Goal: Task Accomplishment & Management: Manage account settings

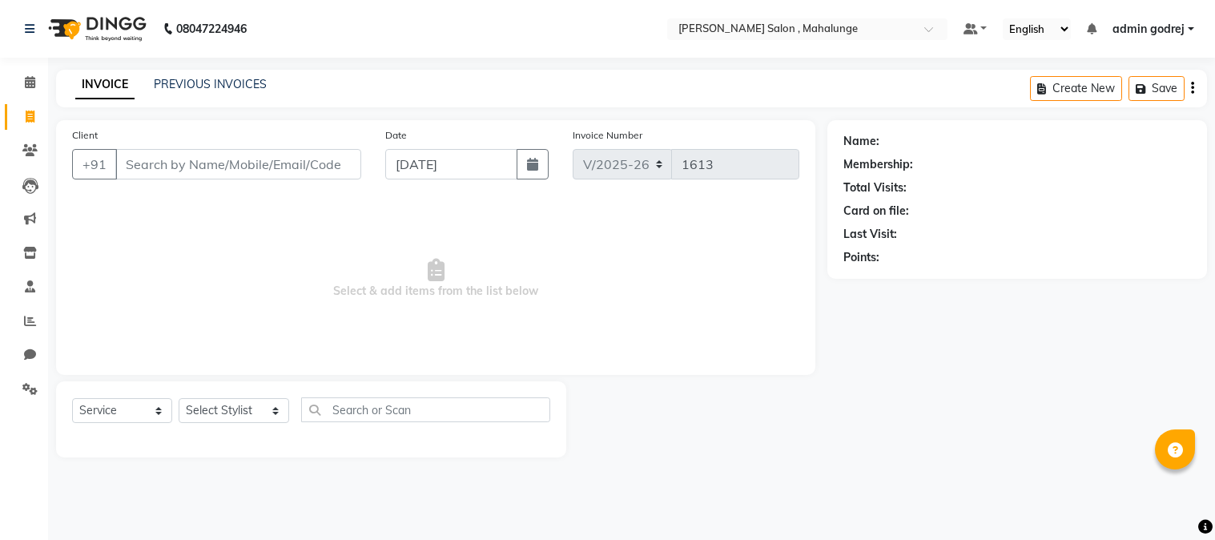
select select "7250"
select select "service"
click at [26, 322] on icon at bounding box center [30, 321] width 12 height 12
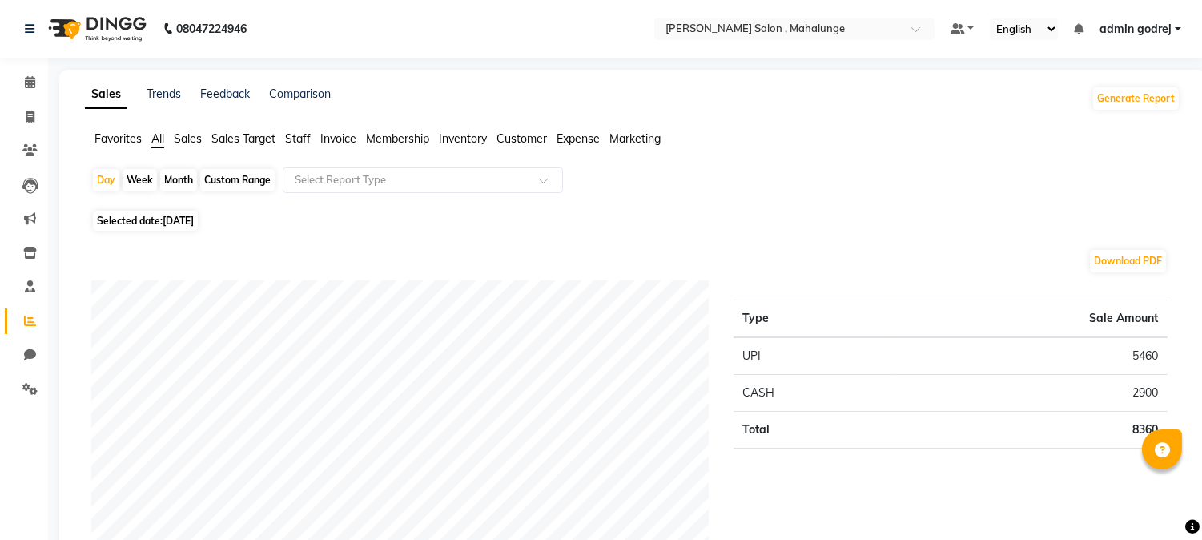
click at [1157, 27] on span "admin godrej" at bounding box center [1136, 29] width 72 height 17
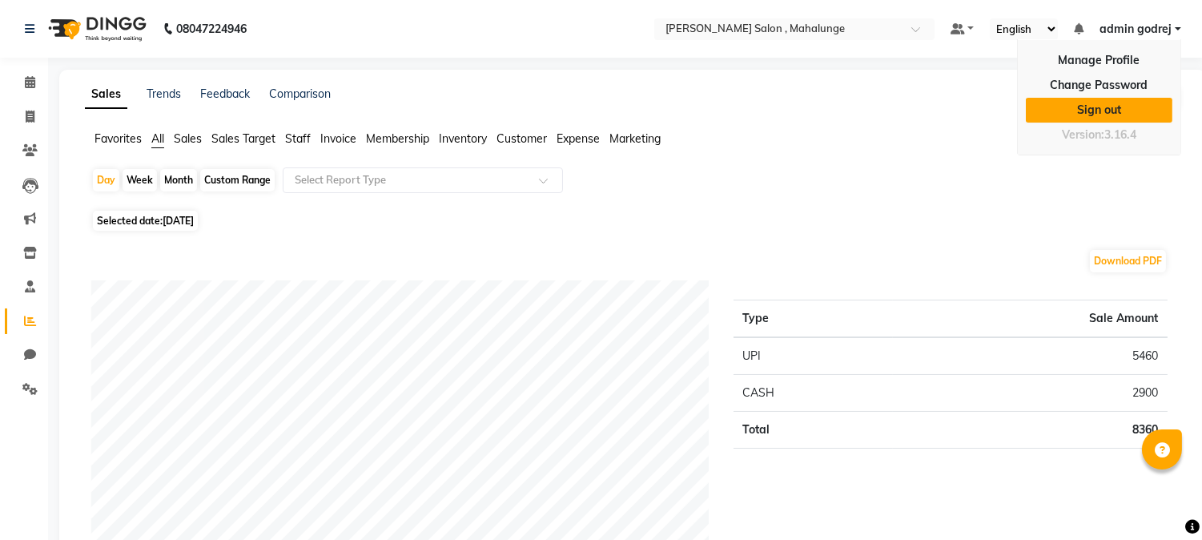
click at [1091, 116] on link "Sign out" at bounding box center [1099, 110] width 147 height 25
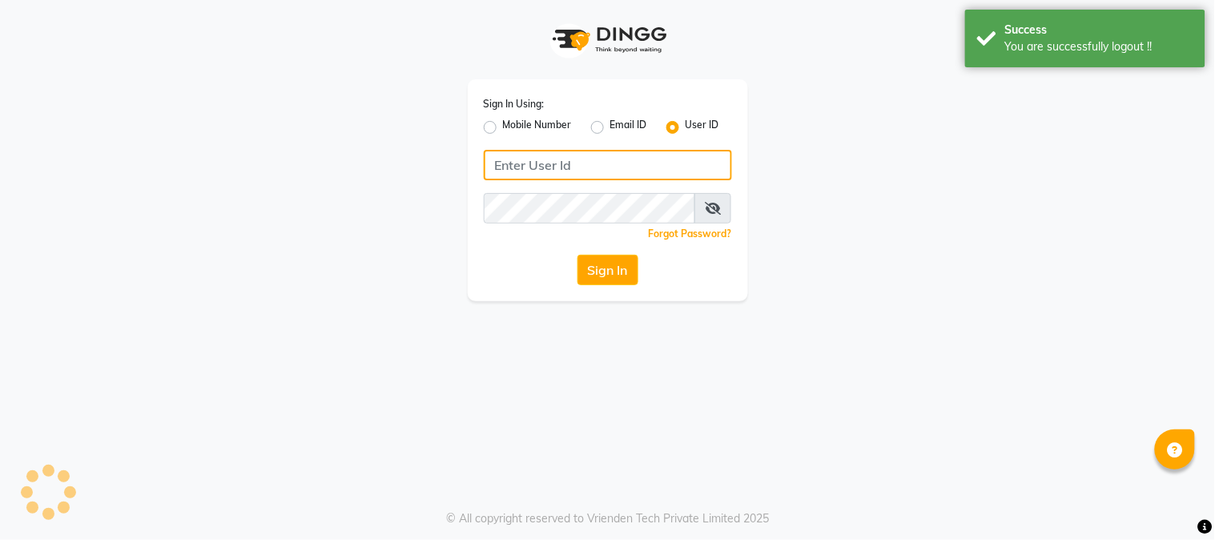
type input "9145515199"
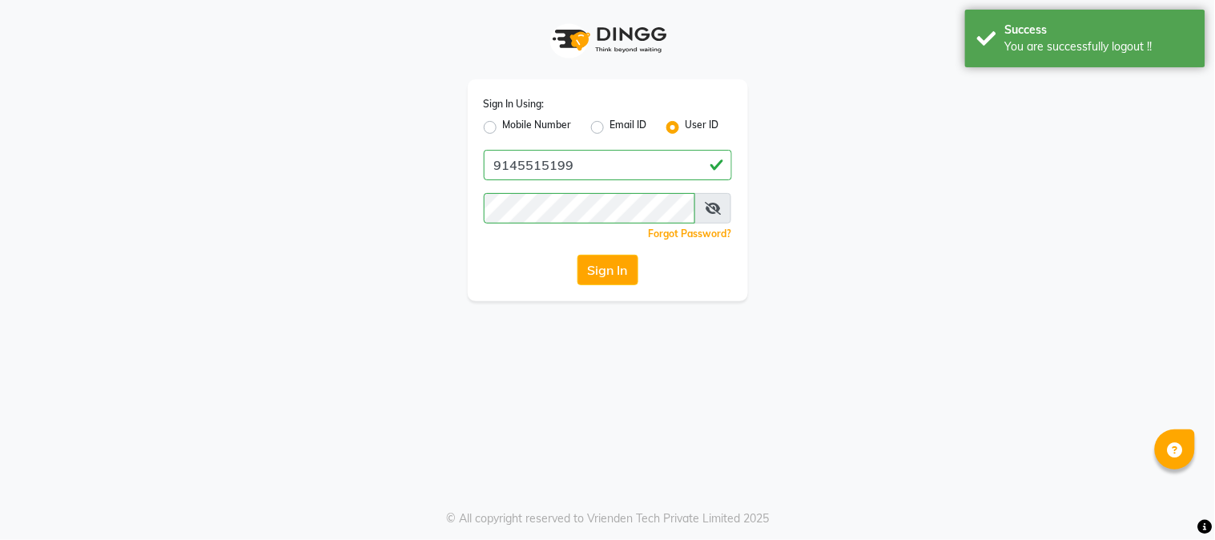
click at [503, 128] on label "Mobile Number" at bounding box center [537, 127] width 69 height 19
click at [503, 128] on input "Mobile Number" at bounding box center [508, 123] width 10 height 10
radio input "true"
radio input "false"
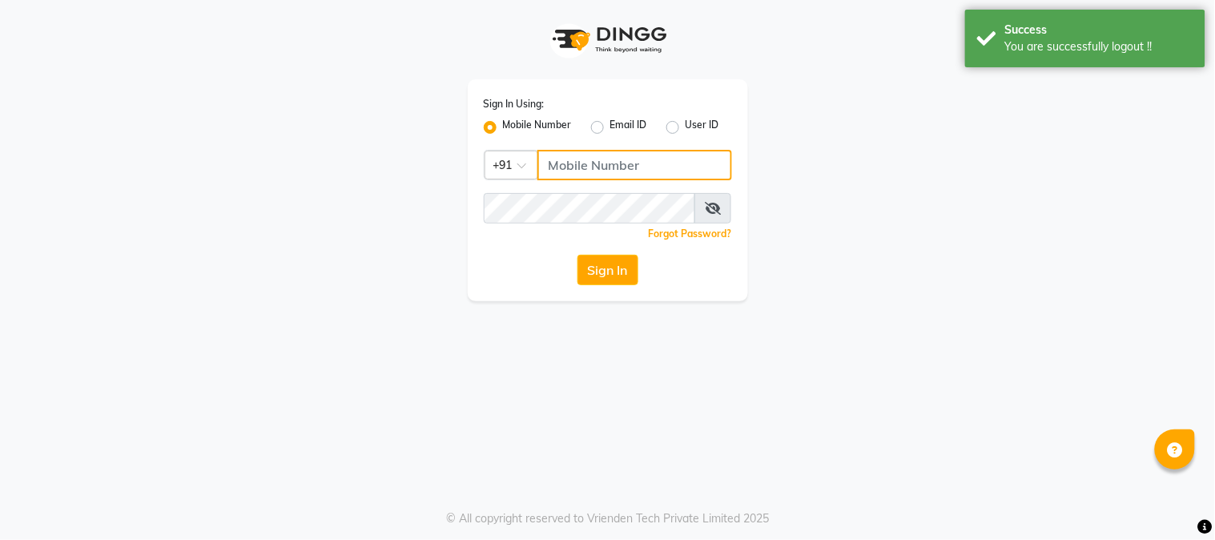
drag, startPoint x: 595, startPoint y: 156, endPoint x: 607, endPoint y: 159, distance: 12.3
click at [595, 159] on input "Username" at bounding box center [635, 165] width 195 height 30
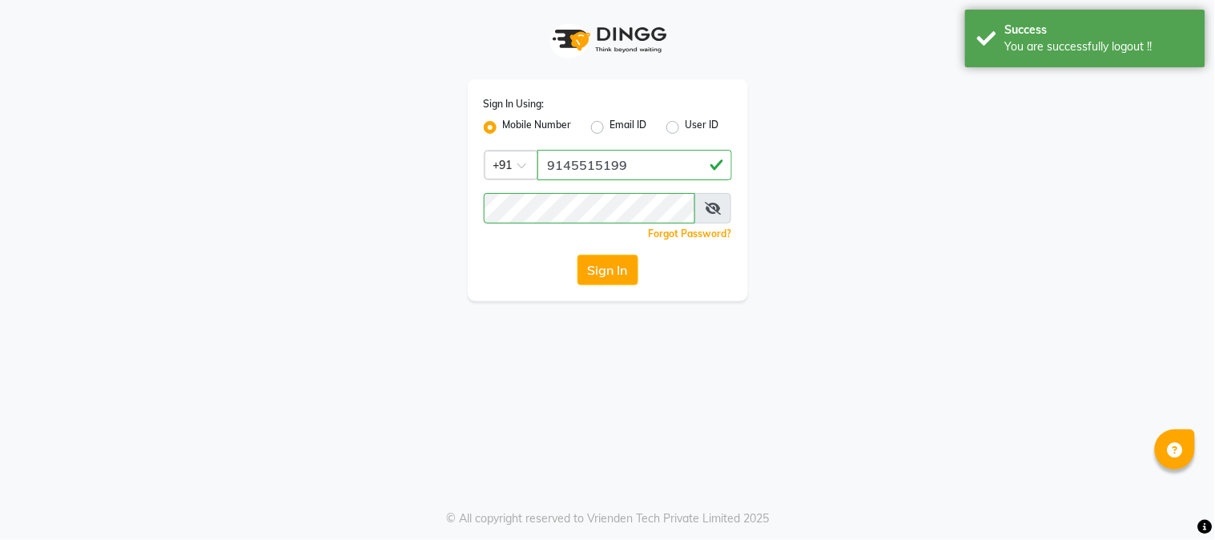
click at [575, 166] on input "9145515199" at bounding box center [635, 165] width 195 height 30
click at [578, 163] on input "9145515199" at bounding box center [635, 165] width 195 height 30
type input "9146515199"
click at [621, 283] on button "Sign In" at bounding box center [608, 270] width 61 height 30
